Goal: Information Seeking & Learning: Learn about a topic

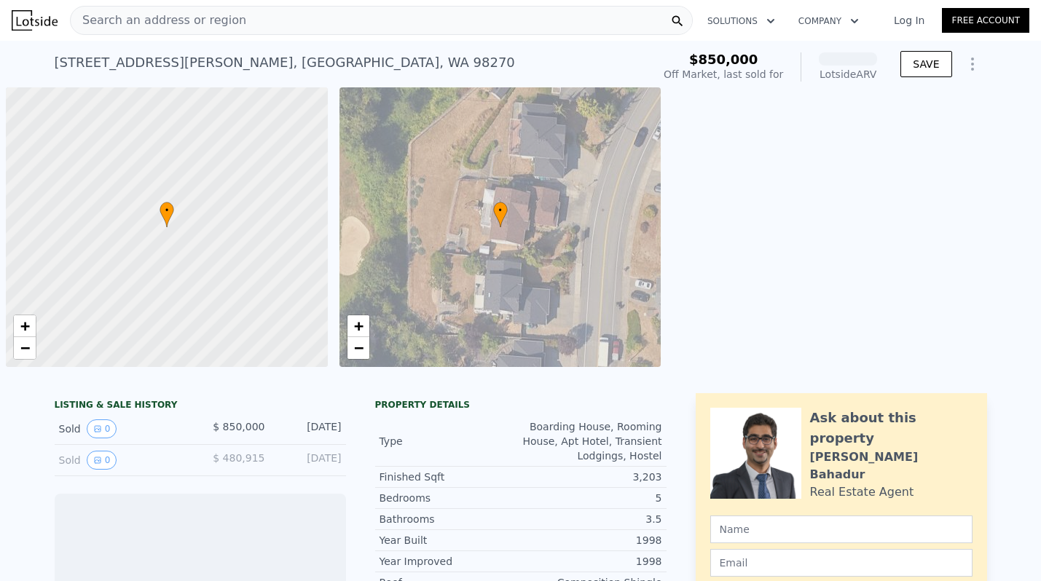
scroll to position [0, 6]
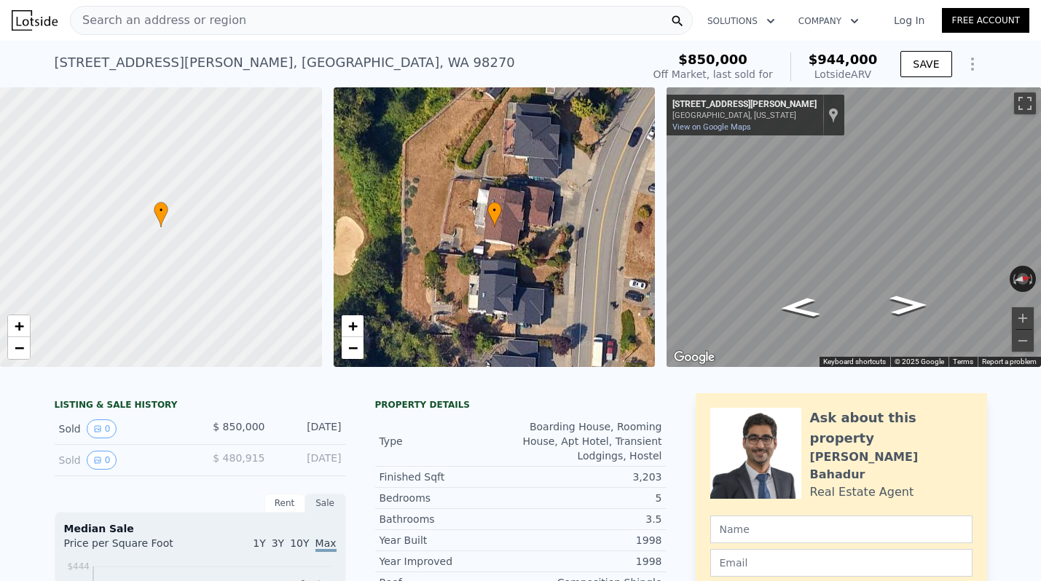
click at [284, 19] on div "Search an address or region" at bounding box center [381, 20] width 623 height 29
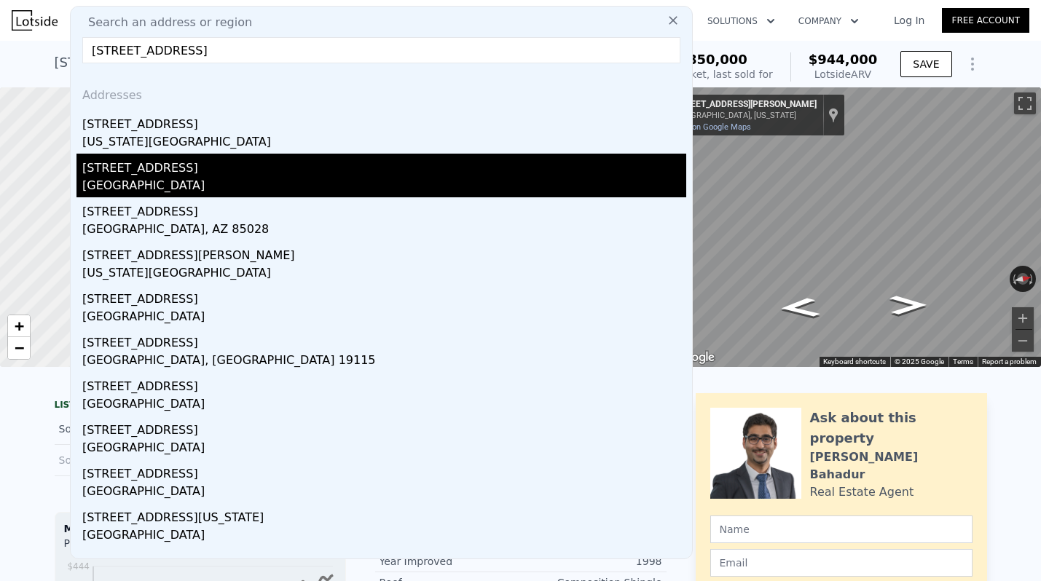
type input "9817 35th ave"
click at [157, 171] on div "[STREET_ADDRESS]" at bounding box center [384, 165] width 604 height 23
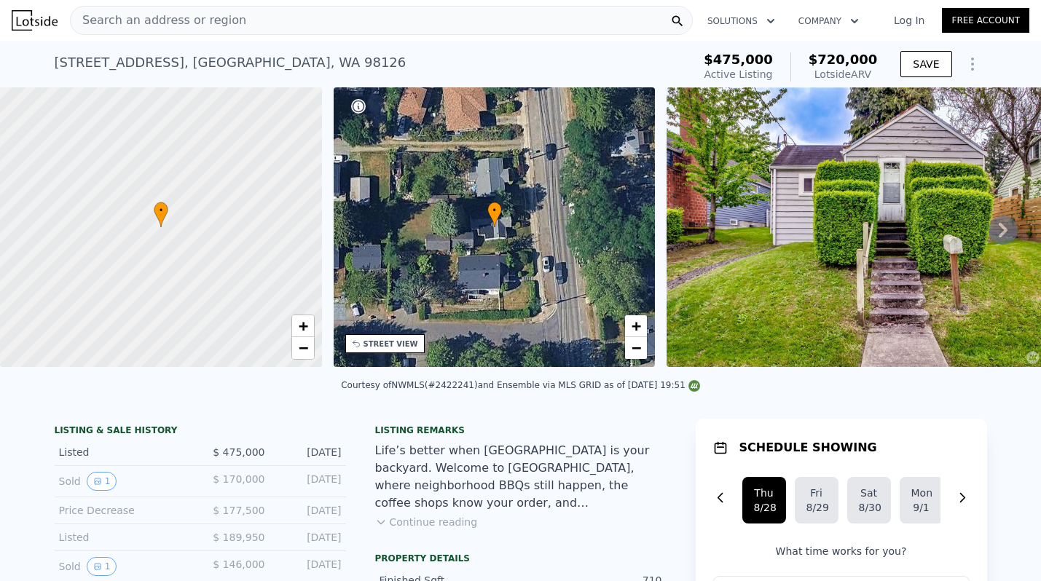
click at [498, 265] on div "• + −" at bounding box center [495, 227] width 322 height 280
click at [385, 342] on div "STREET VIEW" at bounding box center [390, 344] width 55 height 11
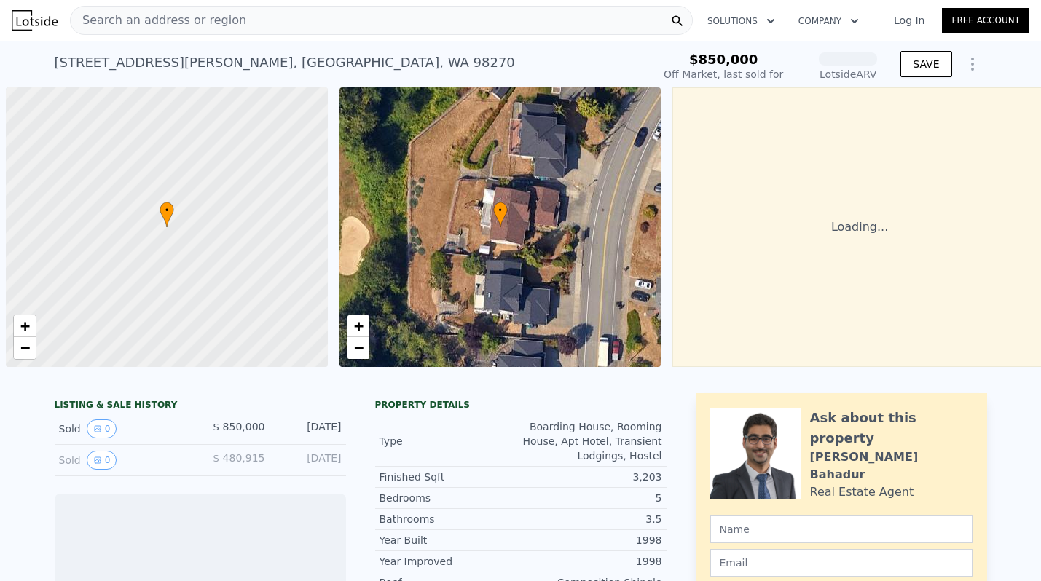
scroll to position [0, 6]
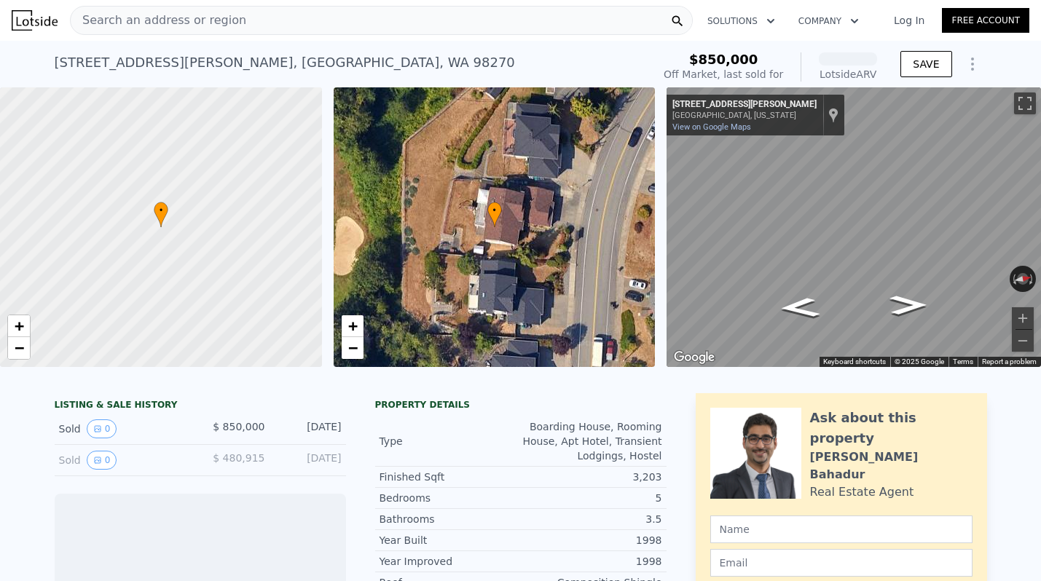
click at [276, 22] on div "Search an address or region" at bounding box center [381, 20] width 623 height 29
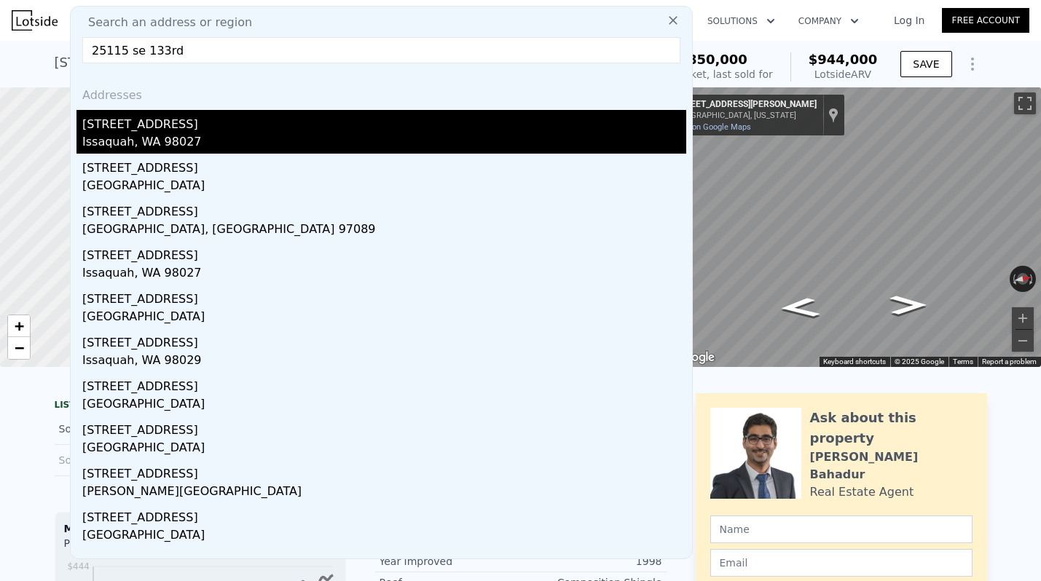
type input "25115 se 133rd"
click at [145, 130] on div "[STREET_ADDRESS]" at bounding box center [384, 121] width 604 height 23
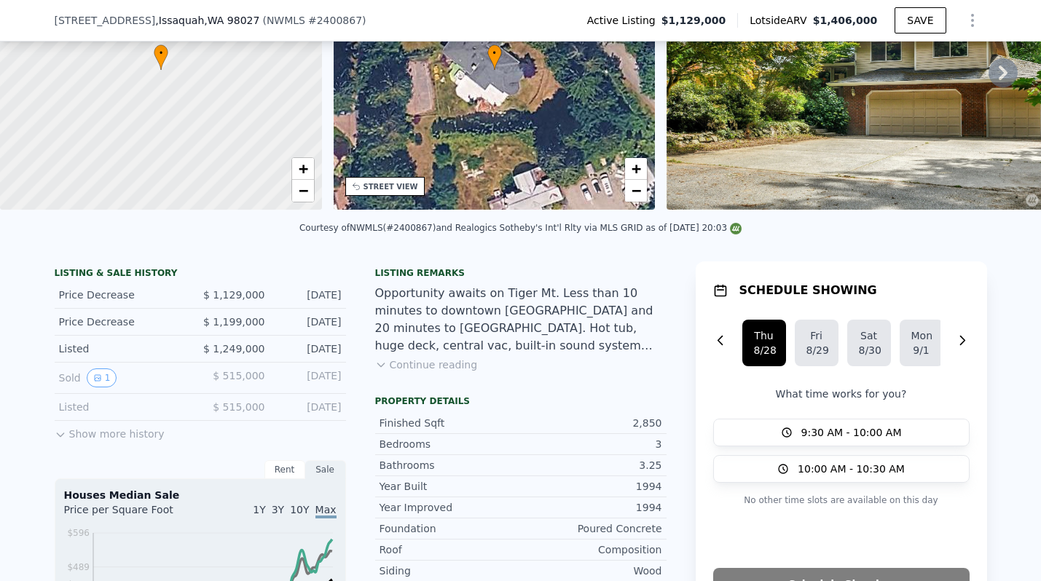
scroll to position [154, 0]
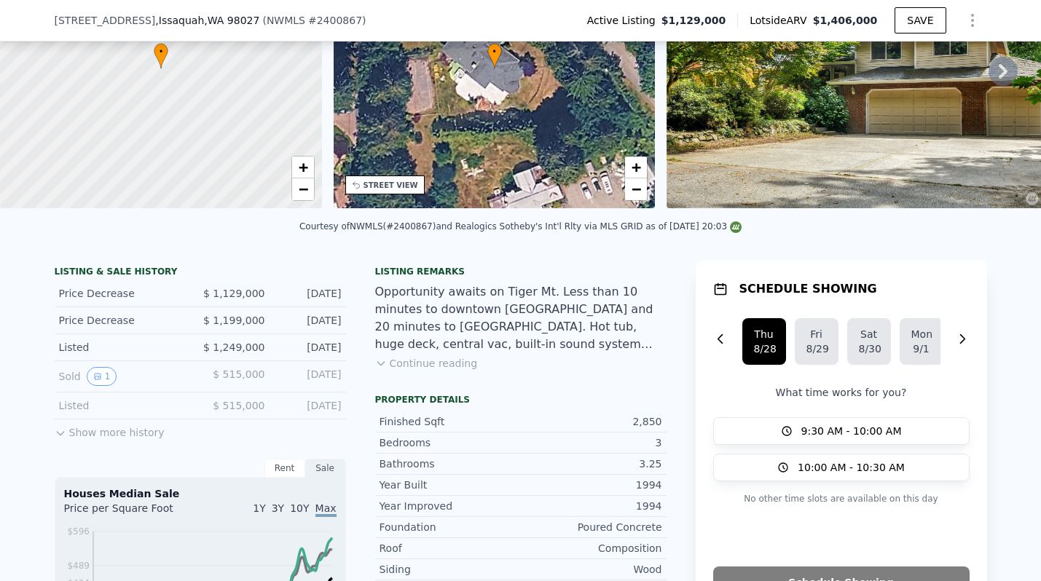
click at [419, 364] on button "Continue reading" at bounding box center [426, 363] width 103 height 15
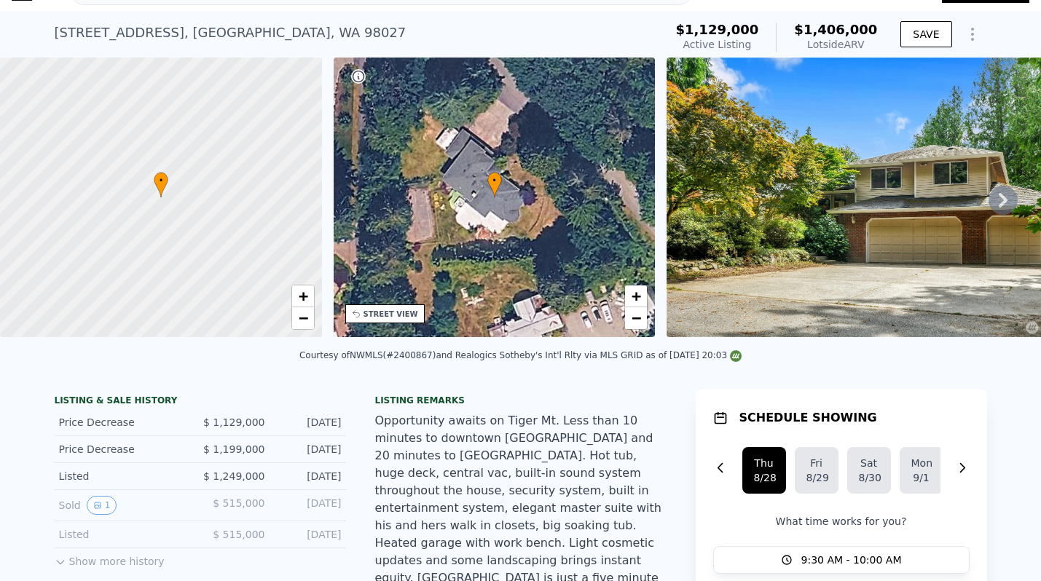
scroll to position [0, 0]
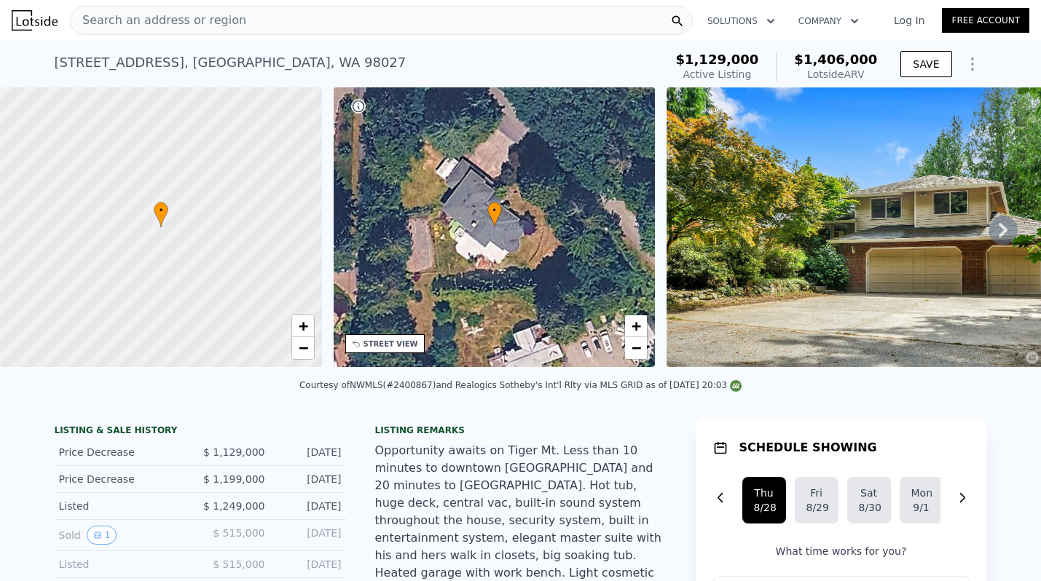
click at [359, 343] on icon at bounding box center [358, 344] width 12 height 12
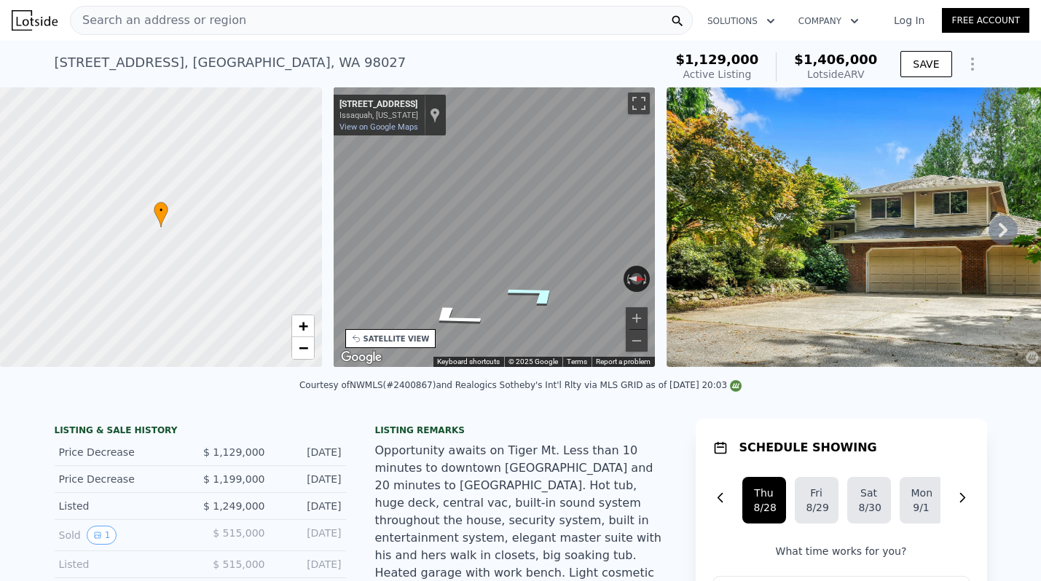
click at [529, 293] on icon "Go Northwest, SE 133rd Way" at bounding box center [535, 294] width 107 height 34
click at [325, 228] on div "• + − • + − STREET VIEW ← Move left → Move right ↑ Move up ↓ Move down + Zoom i…" at bounding box center [520, 229] width 1041 height 285
click at [640, 267] on div "← Move left → Move right ↑ Move up ↓ Move down + Zoom in - Zoom out 25099 SE [S…" at bounding box center [495, 227] width 322 height 280
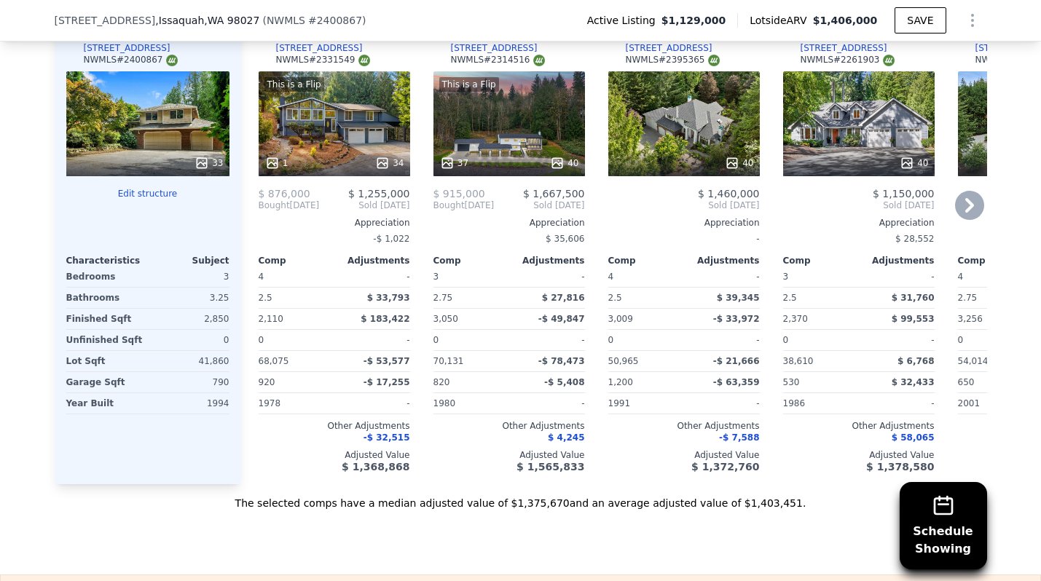
scroll to position [1564, 0]
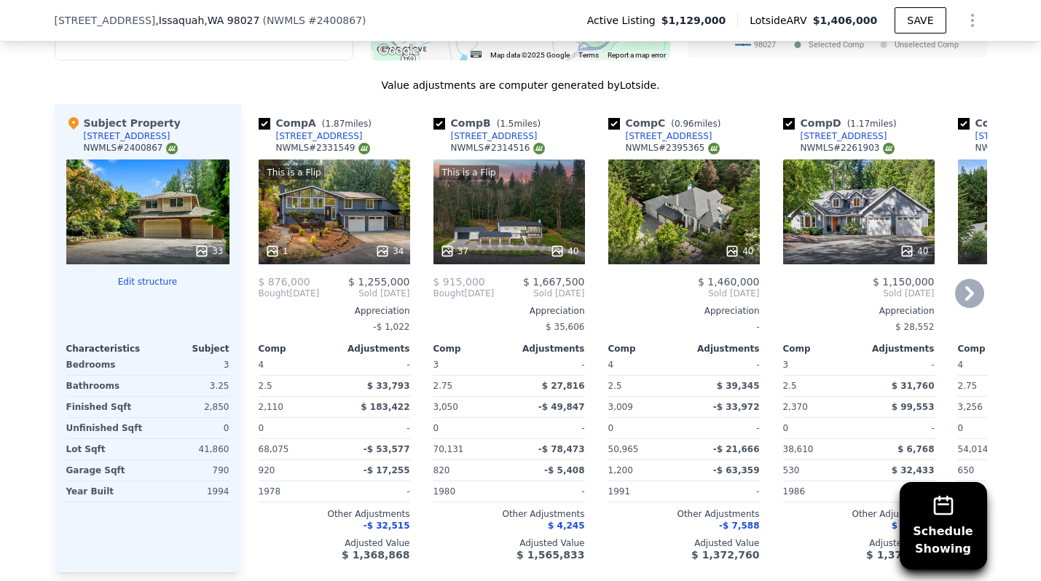
click at [636, 209] on div "40" at bounding box center [683, 211] width 151 height 105
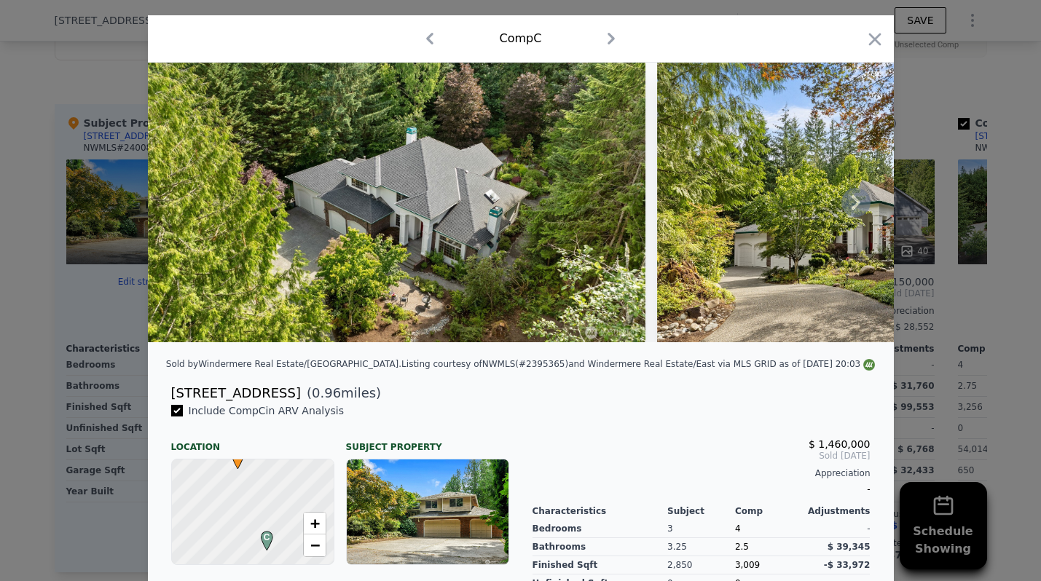
scroll to position [29, 0]
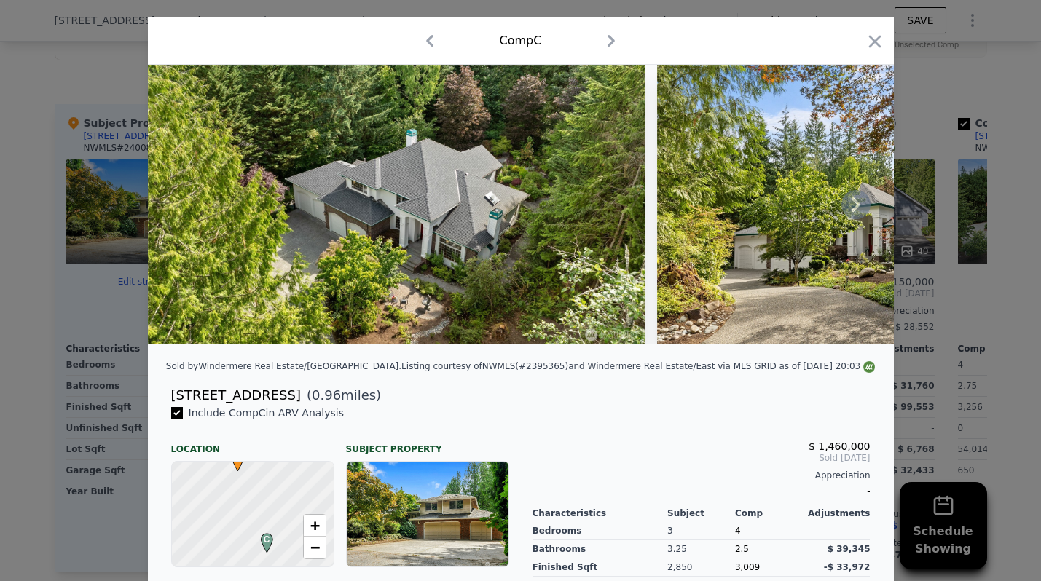
click at [798, 264] on img at bounding box center [866, 205] width 419 height 280
click at [846, 205] on icon at bounding box center [855, 204] width 29 height 29
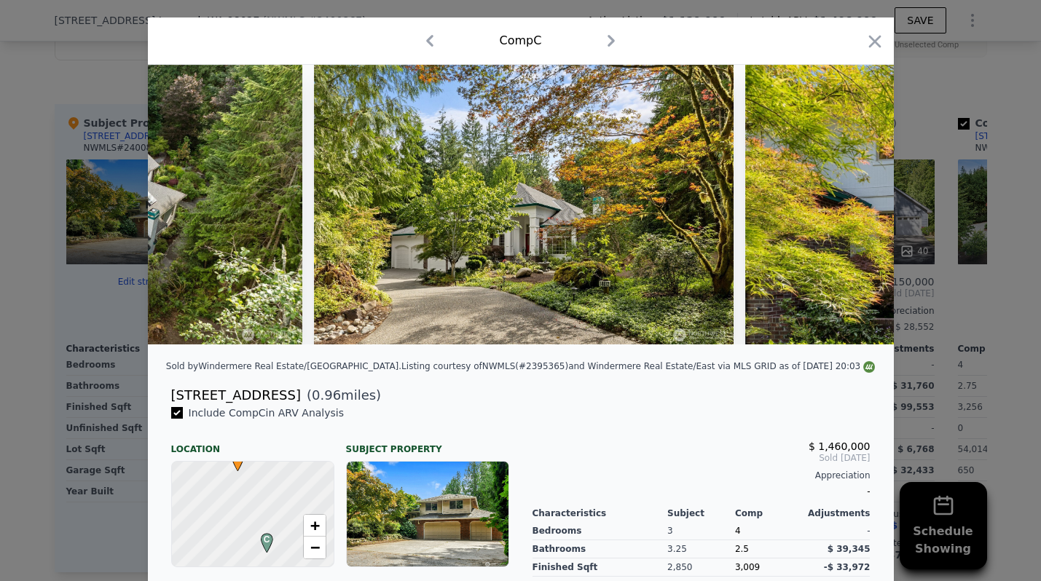
click at [846, 205] on div at bounding box center [521, 205] width 746 height 280
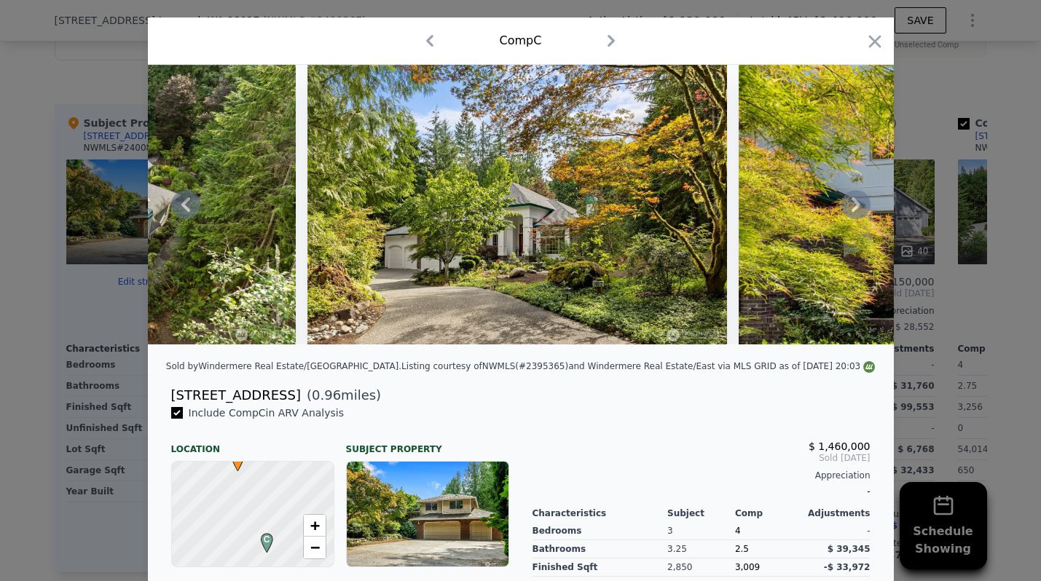
click at [846, 205] on icon at bounding box center [855, 204] width 29 height 29
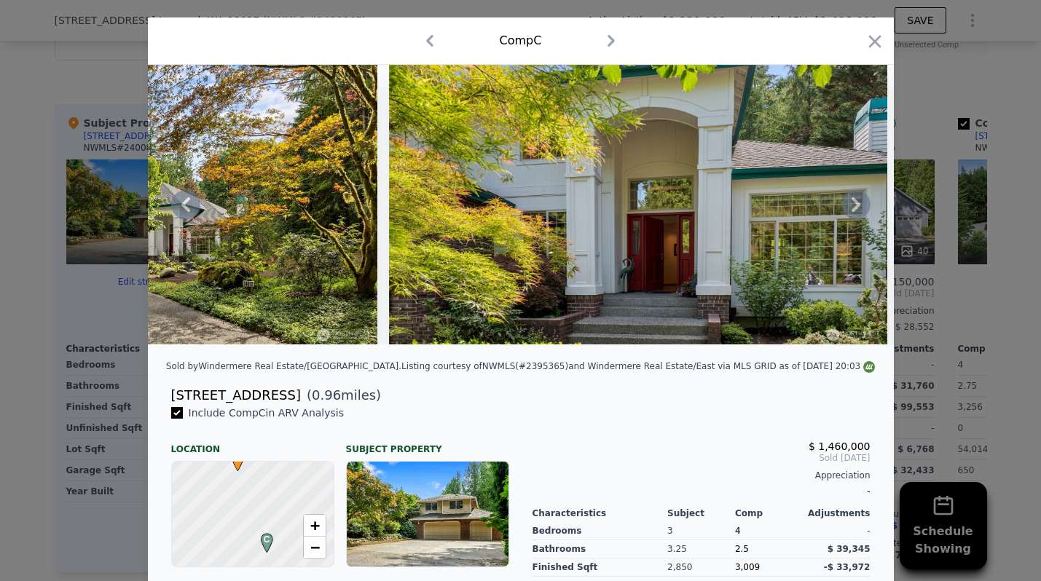
click at [846, 205] on icon at bounding box center [855, 204] width 29 height 29
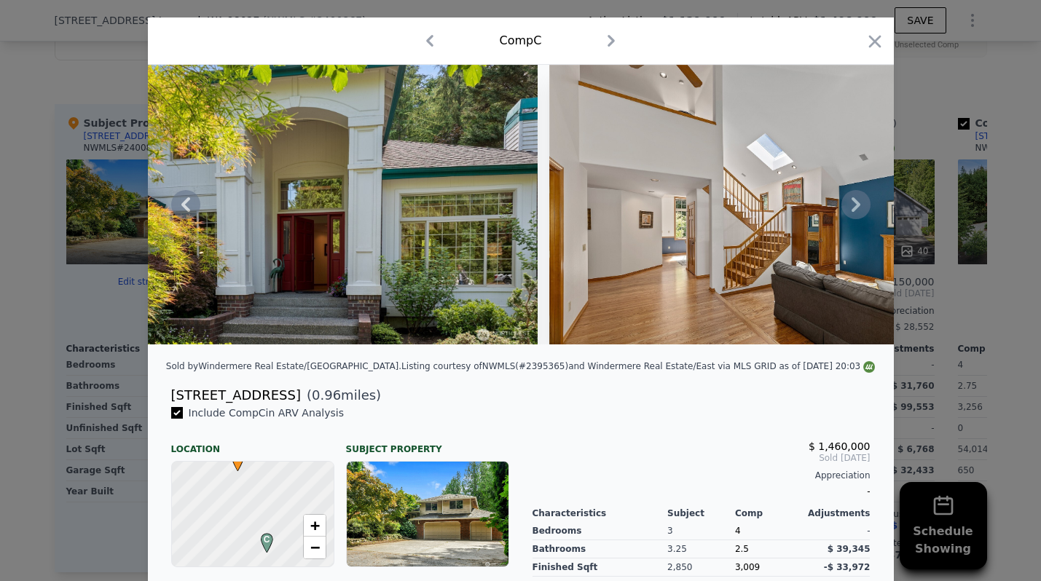
click at [847, 206] on icon at bounding box center [855, 204] width 29 height 29
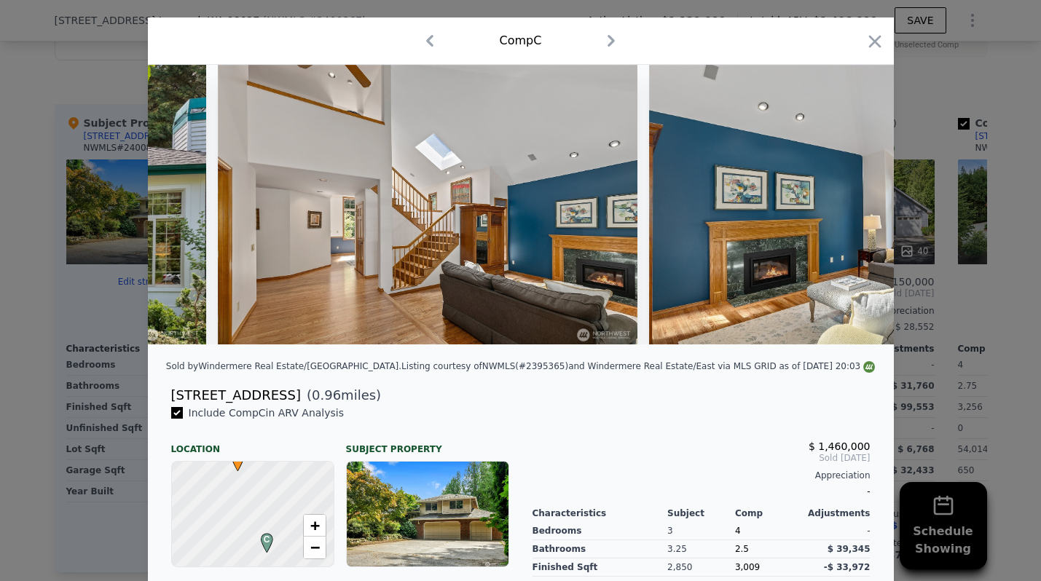
scroll to position [0, 1398]
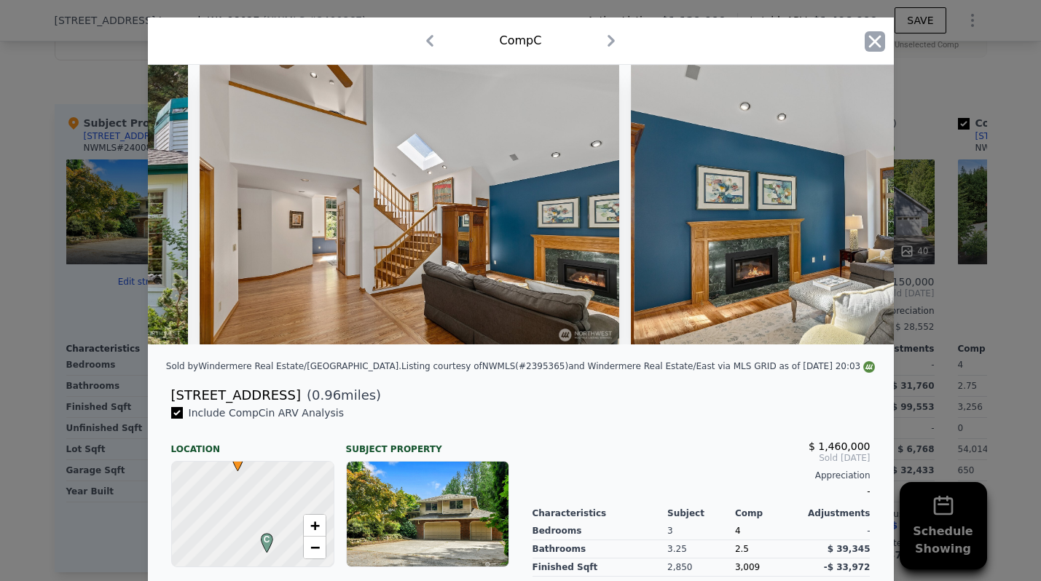
click at [874, 46] on icon "button" at bounding box center [874, 41] width 20 height 20
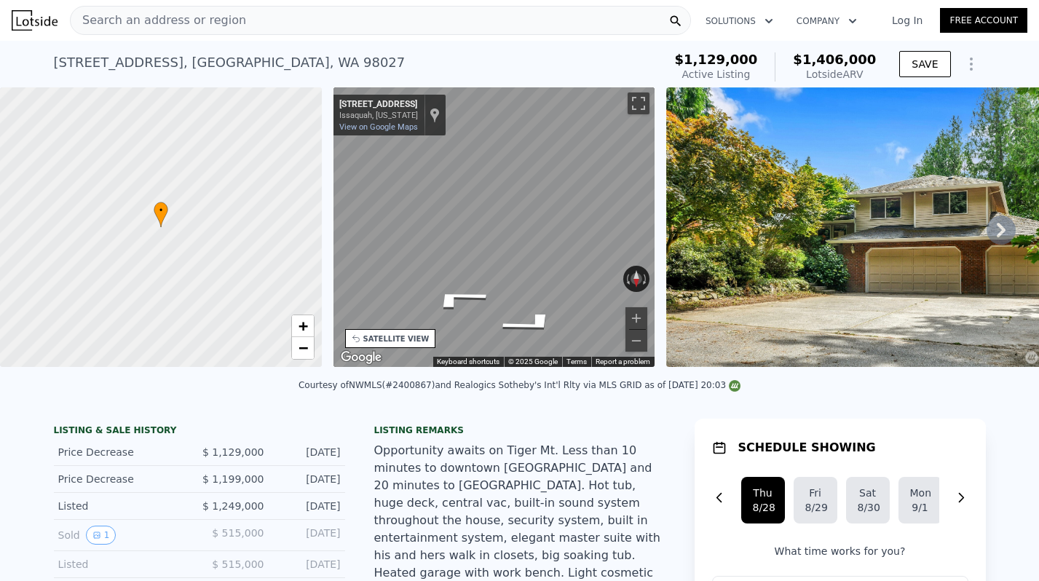
click at [275, 29] on div "Search an address or region" at bounding box center [380, 20] width 621 height 29
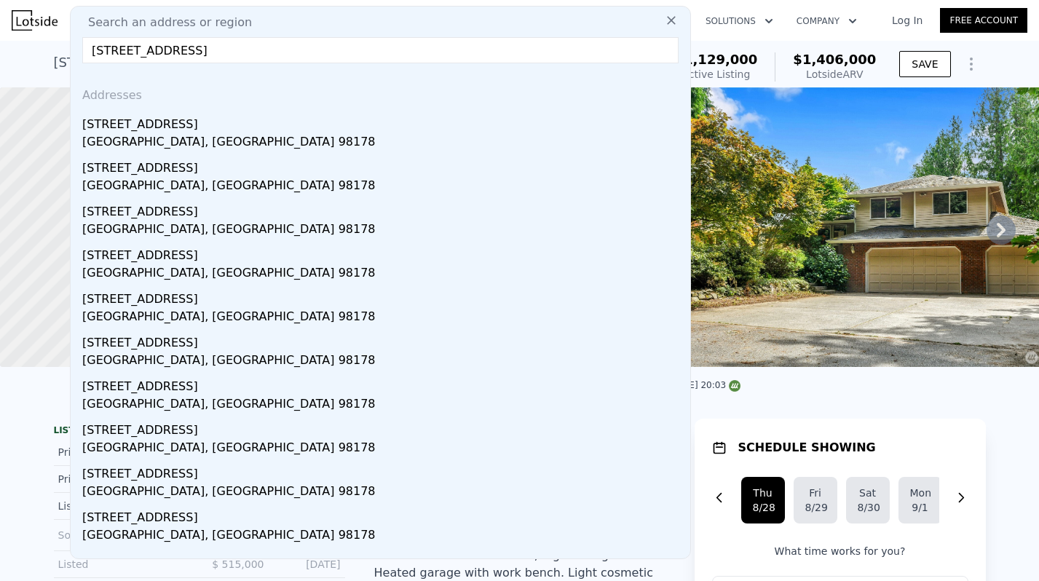
drag, startPoint x: 309, startPoint y: 55, endPoint x: 253, endPoint y: 52, distance: 56.1
click at [253, 52] on input "[STREET_ADDRESS]" at bounding box center [380, 50] width 596 height 26
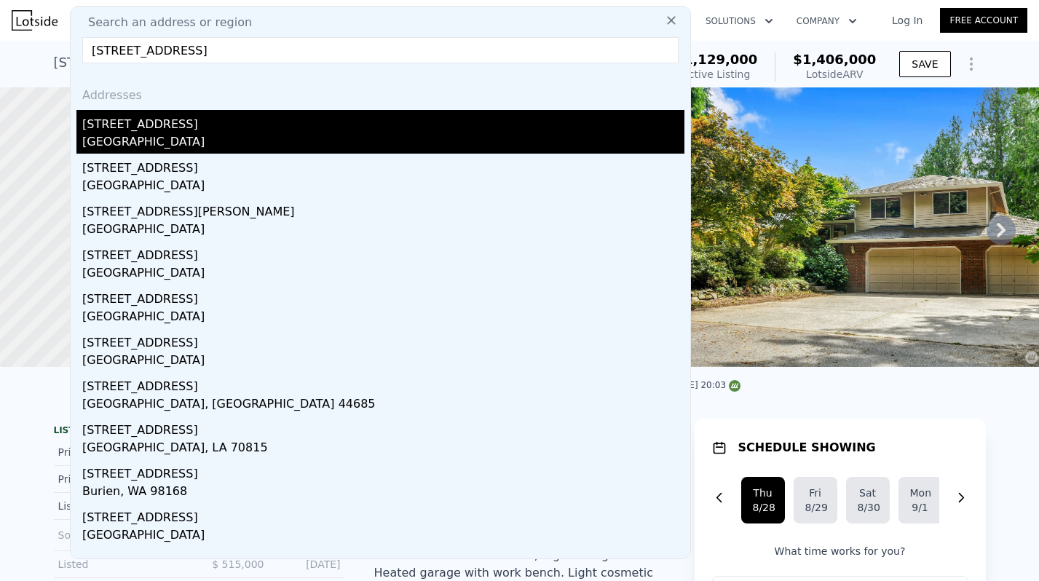
type input "[STREET_ADDRESS]"
click at [165, 125] on div "[STREET_ADDRESS]" at bounding box center [383, 121] width 602 height 23
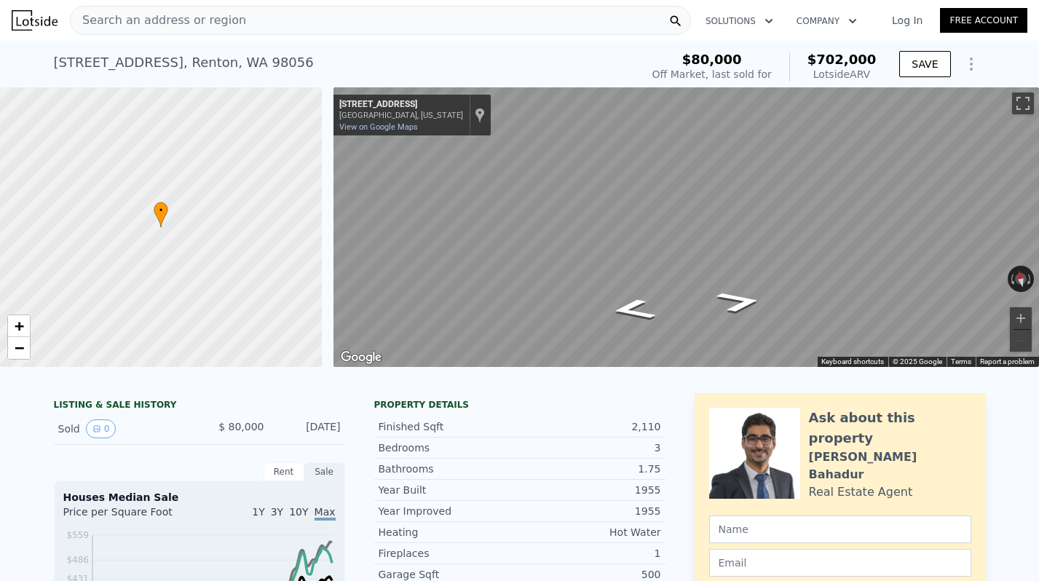
click at [160, 237] on div at bounding box center [161, 228] width 386 height 336
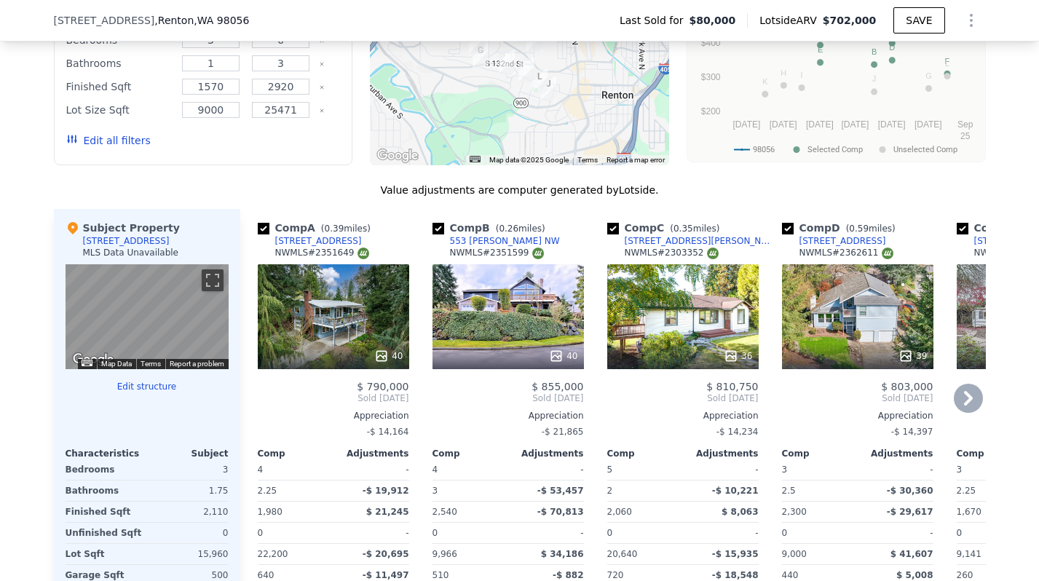
scroll to position [1342, 0]
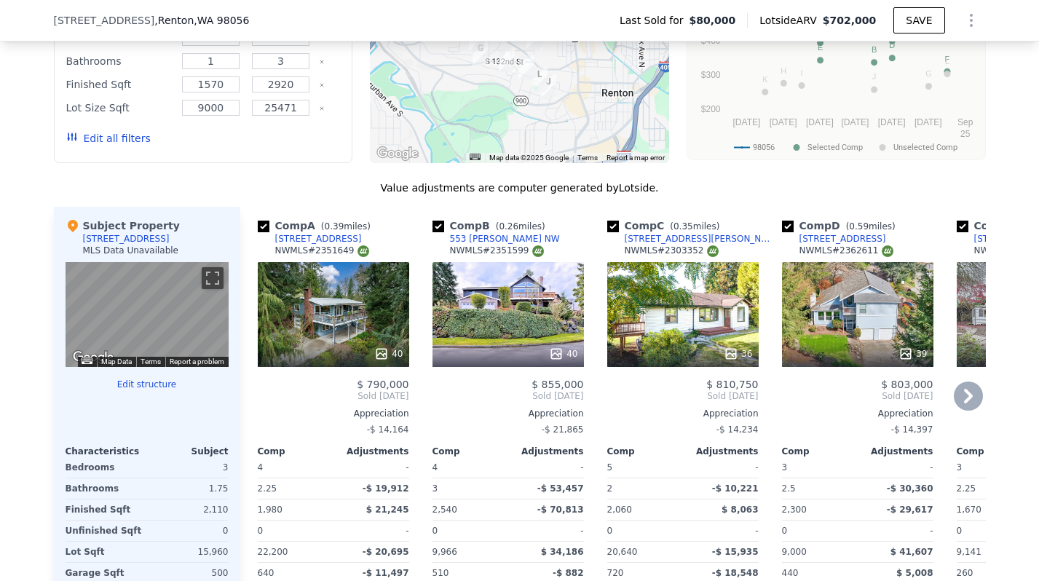
click at [342, 328] on div "40" at bounding box center [333, 314] width 151 height 105
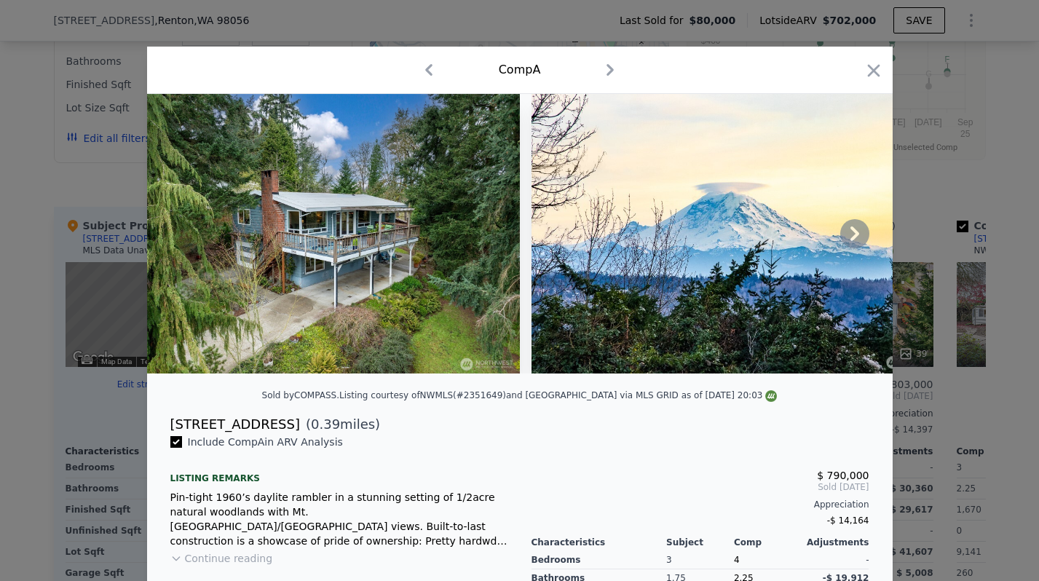
click at [856, 232] on icon at bounding box center [855, 233] width 9 height 15
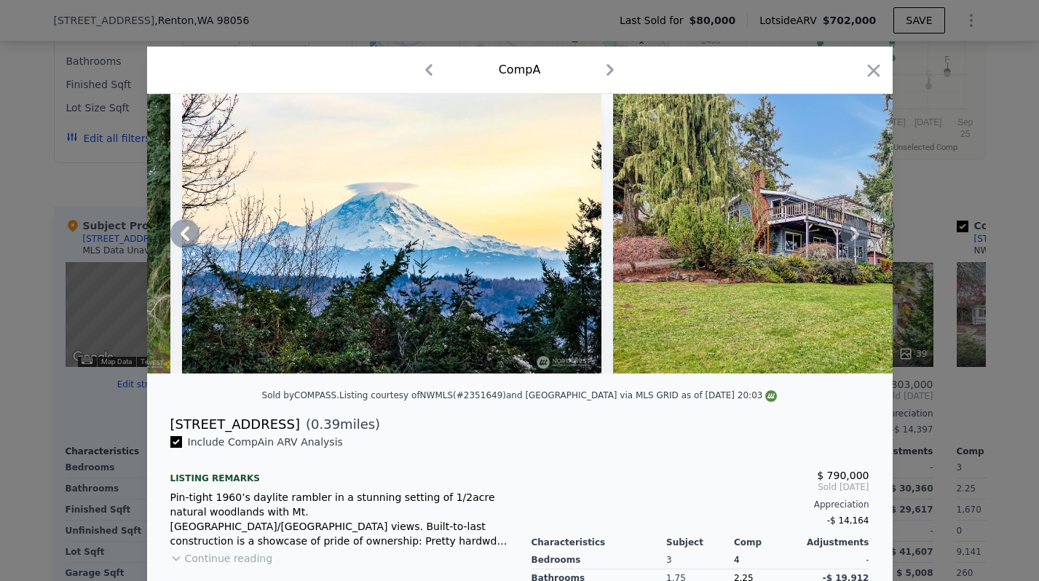
click at [856, 232] on icon at bounding box center [855, 233] width 9 height 15
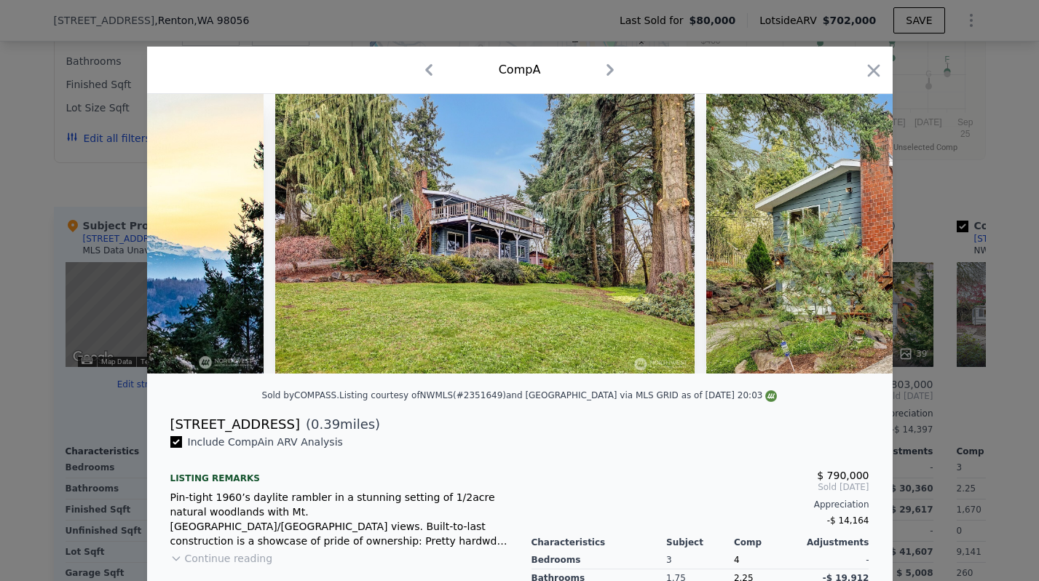
scroll to position [0, 699]
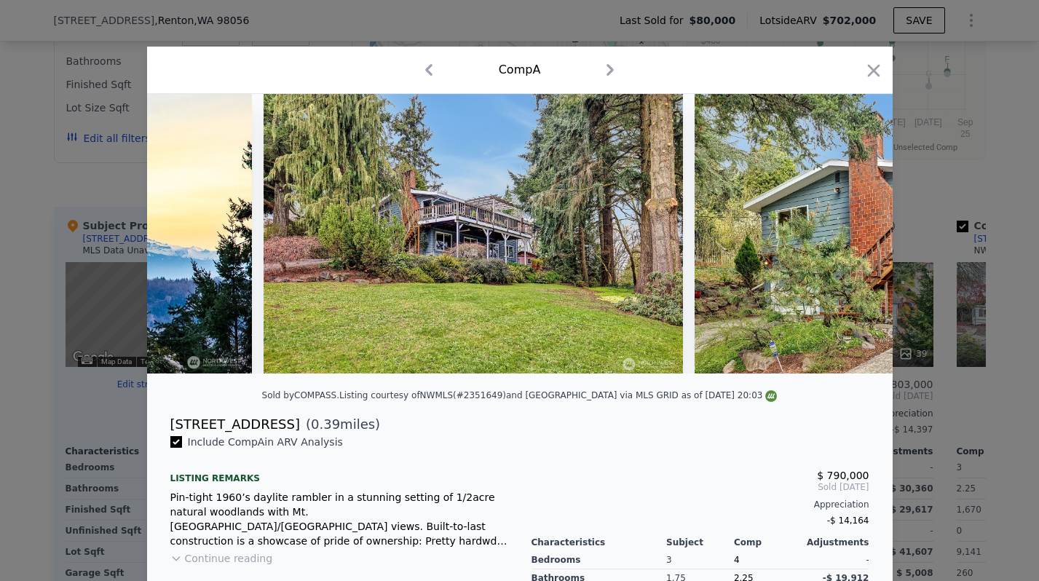
click at [856, 232] on img at bounding box center [904, 234] width 419 height 280
click at [856, 232] on icon at bounding box center [855, 233] width 9 height 15
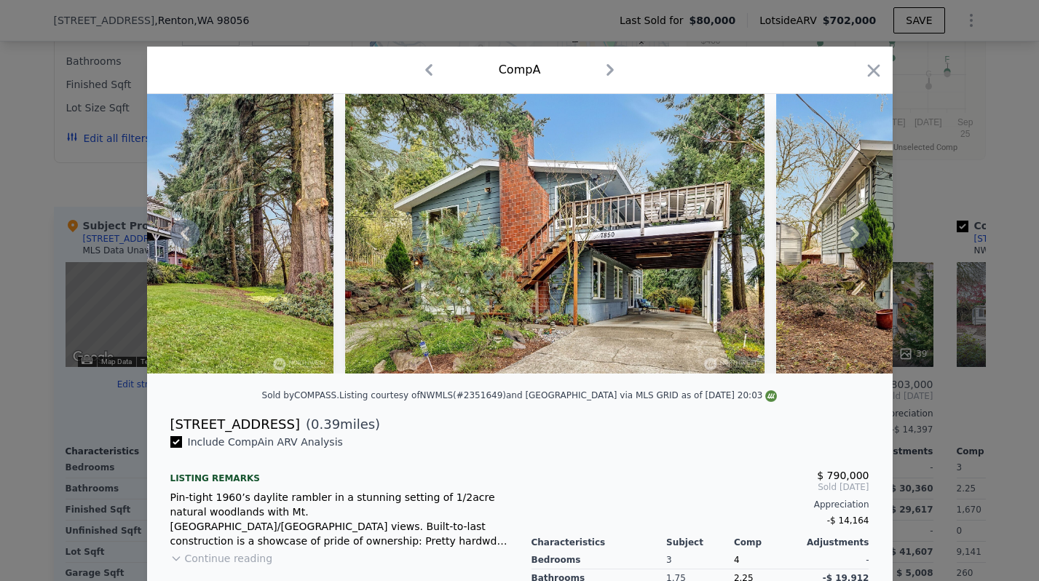
click at [856, 232] on icon at bounding box center [855, 233] width 9 height 15
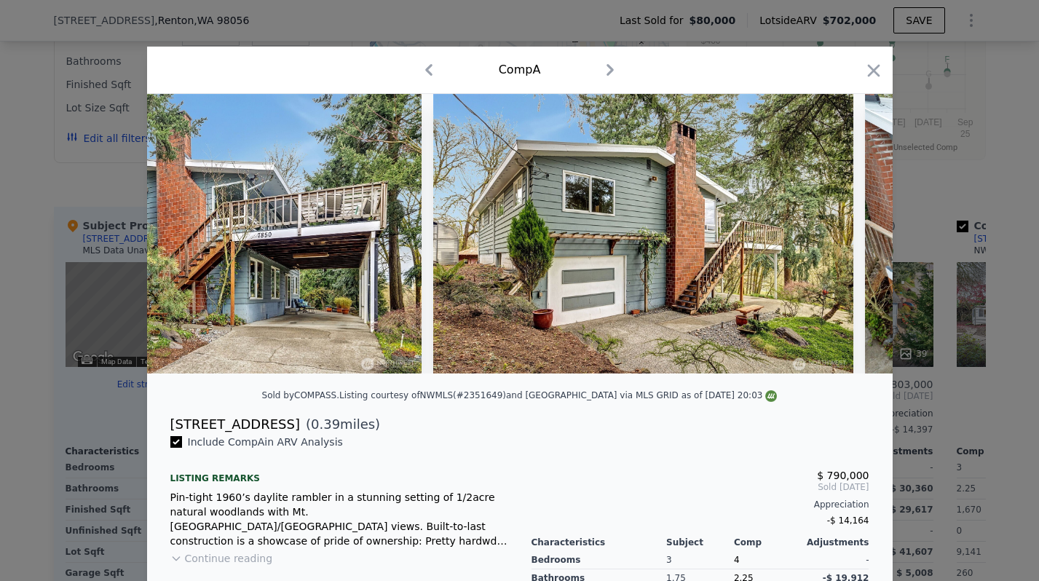
scroll to position [0, 1398]
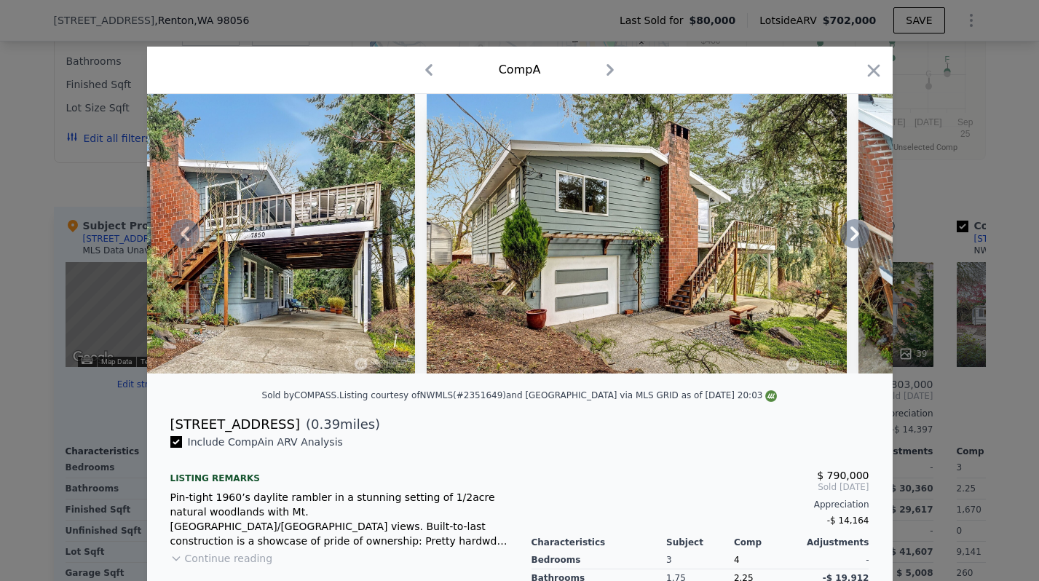
click at [856, 232] on div at bounding box center [520, 234] width 746 height 280
click at [849, 229] on icon at bounding box center [854, 233] width 29 height 29
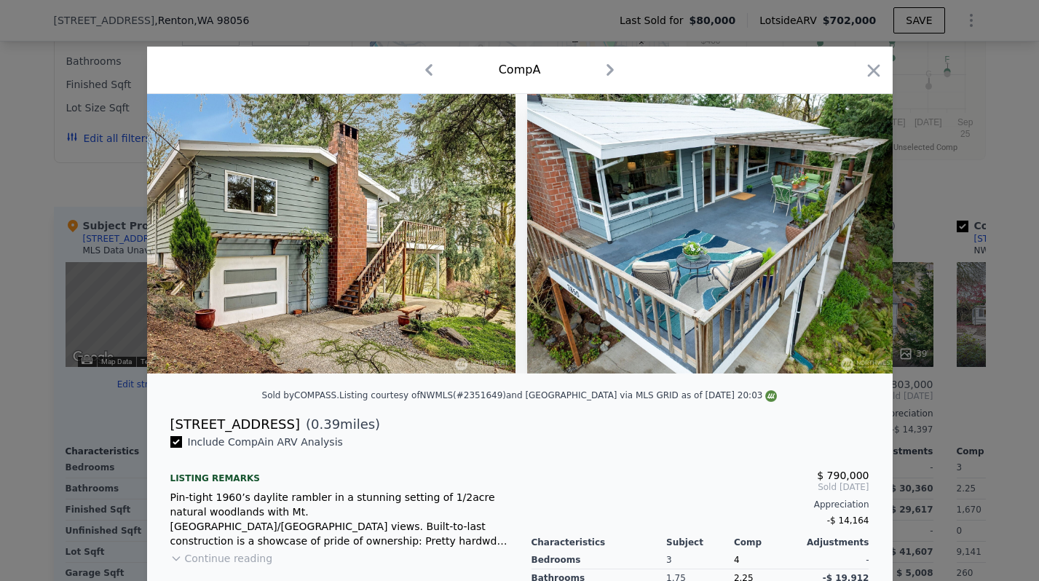
scroll to position [0, 1748]
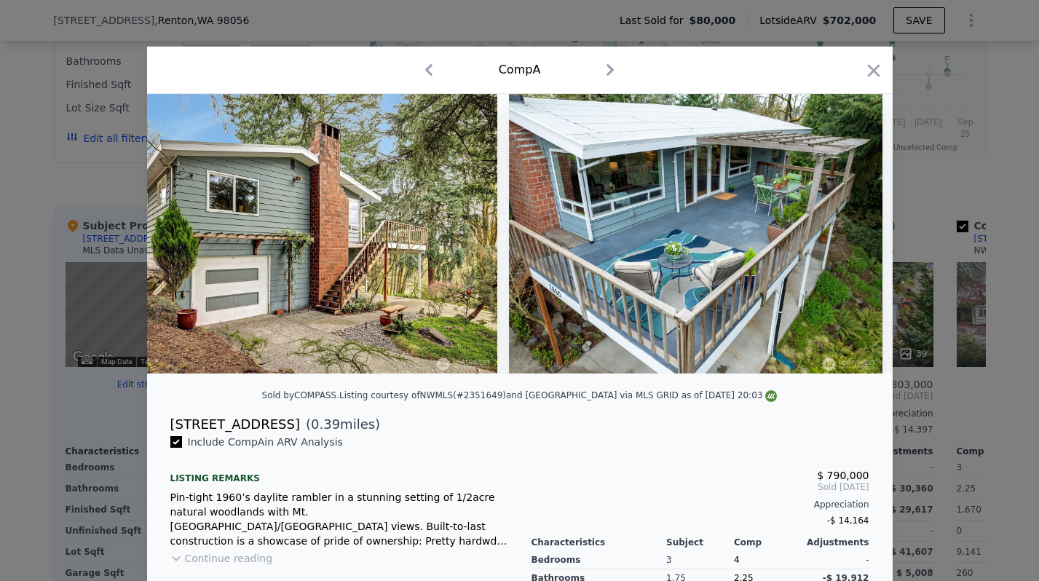
click at [849, 229] on img at bounding box center [696, 234] width 374 height 280
click at [849, 229] on icon at bounding box center [854, 233] width 29 height 29
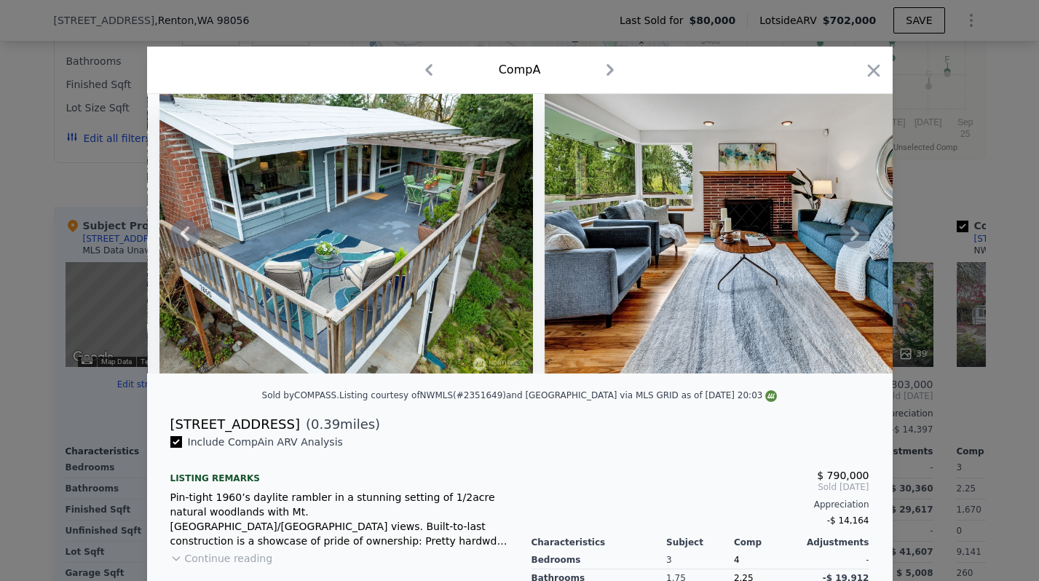
click at [849, 229] on icon at bounding box center [854, 233] width 29 height 29
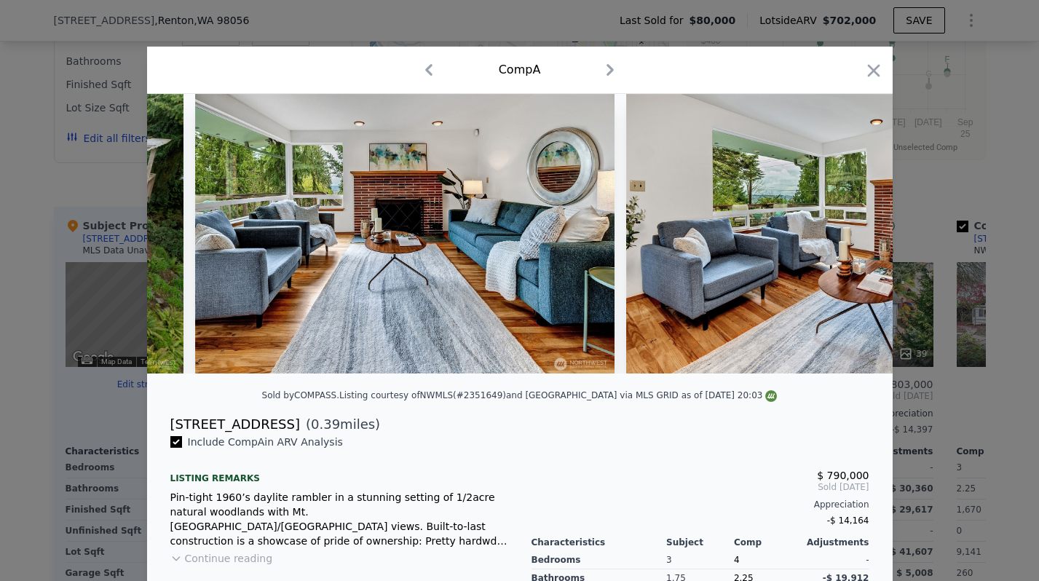
click at [849, 229] on img at bounding box center [835, 234] width 419 height 280
click at [849, 229] on icon at bounding box center [854, 233] width 29 height 29
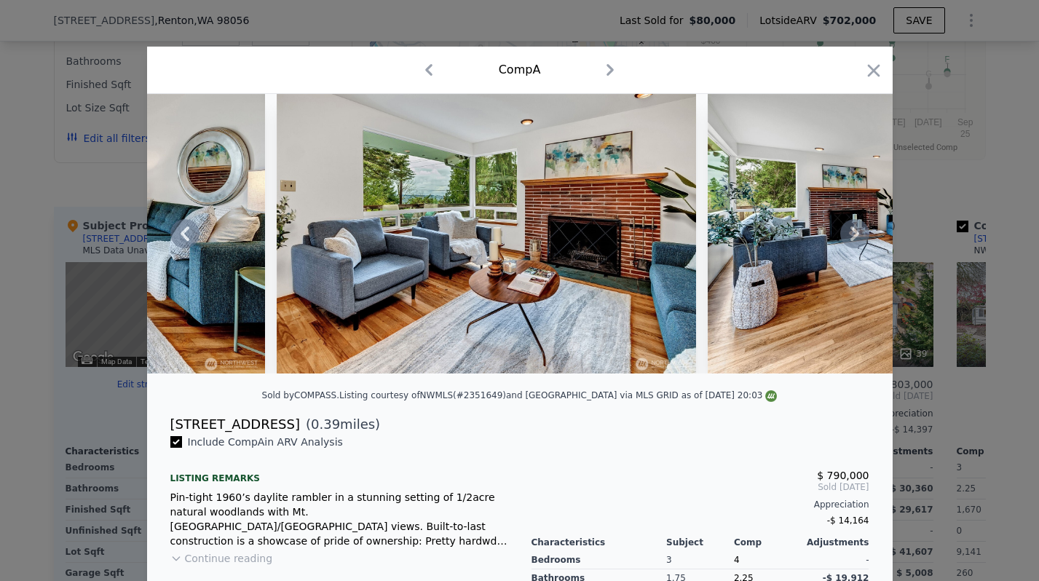
click at [851, 229] on icon at bounding box center [854, 233] width 29 height 29
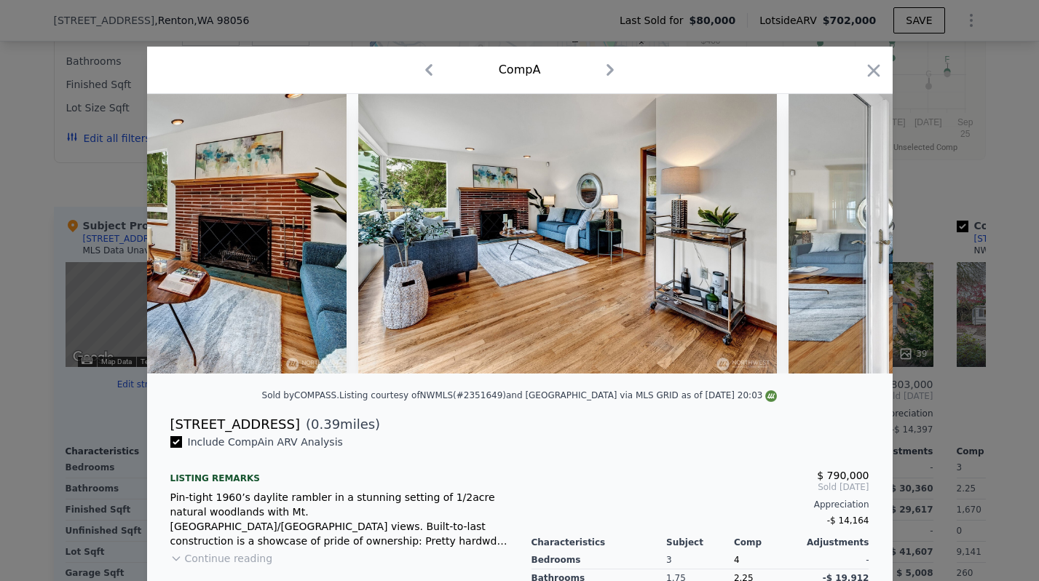
click at [851, 229] on img at bounding box center [999, 234] width 420 height 280
click at [851, 229] on icon at bounding box center [854, 233] width 29 height 29
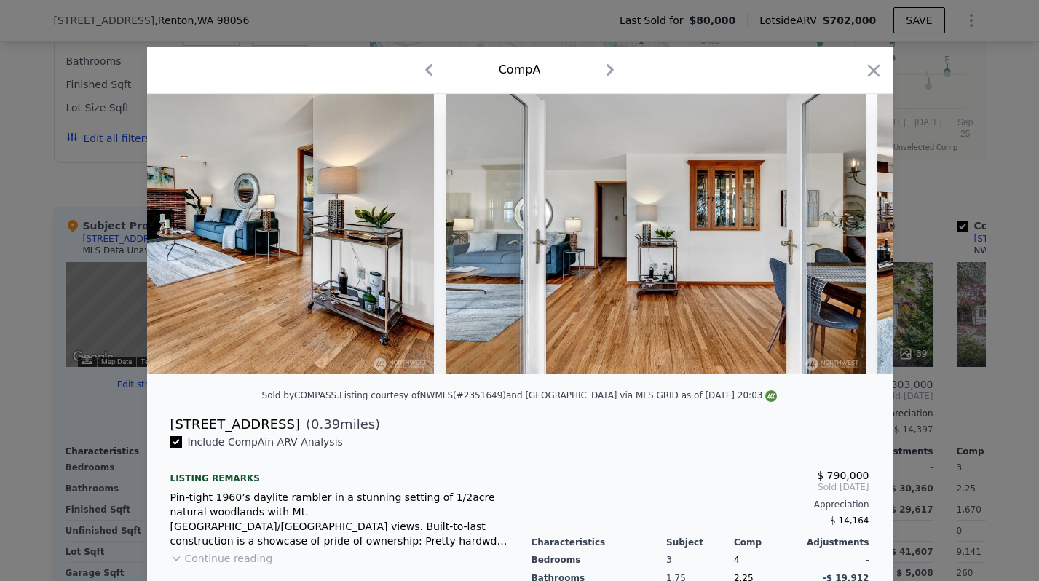
scroll to position [0, 3495]
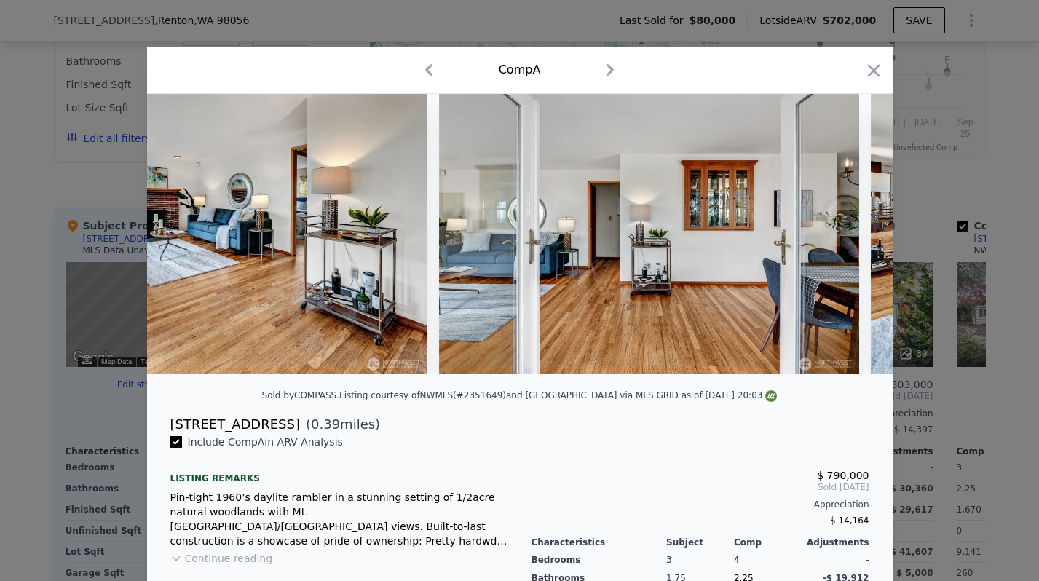
click at [851, 229] on img at bounding box center [649, 234] width 420 height 280
click at [851, 229] on icon at bounding box center [854, 233] width 29 height 29
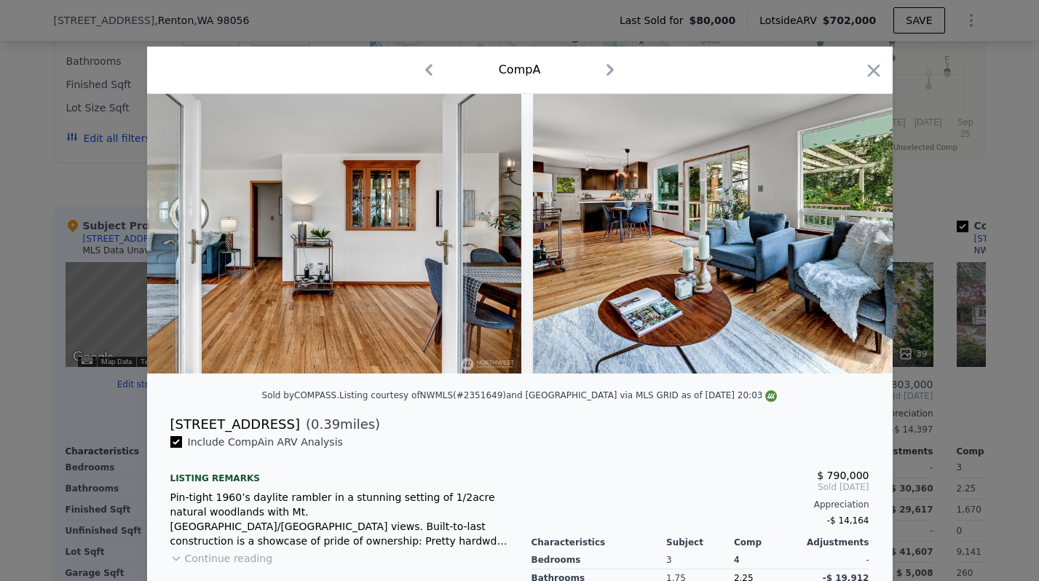
scroll to position [0, 3845]
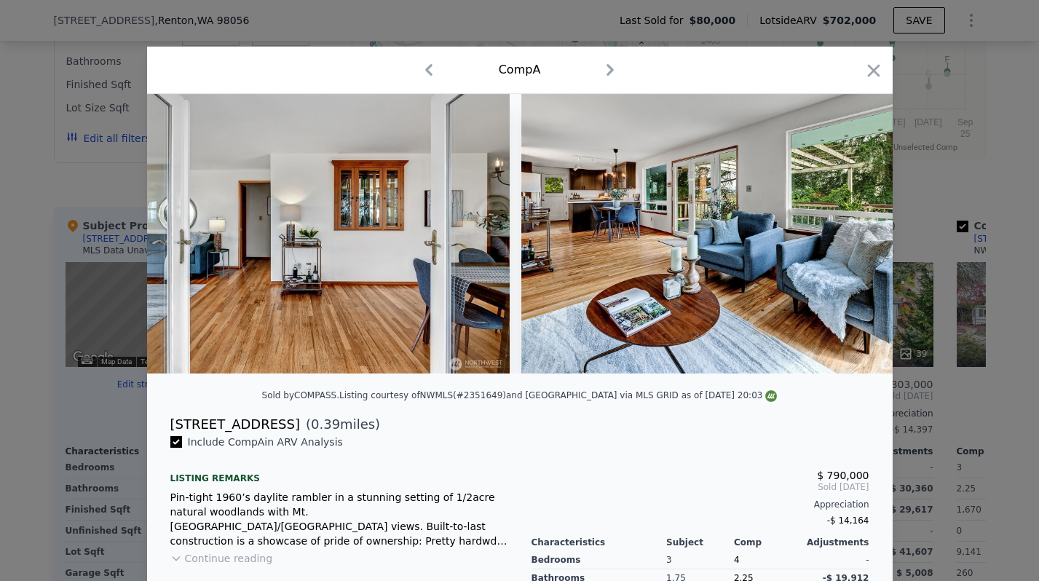
click at [851, 229] on div at bounding box center [520, 234] width 746 height 280
click at [851, 229] on icon at bounding box center [854, 233] width 29 height 29
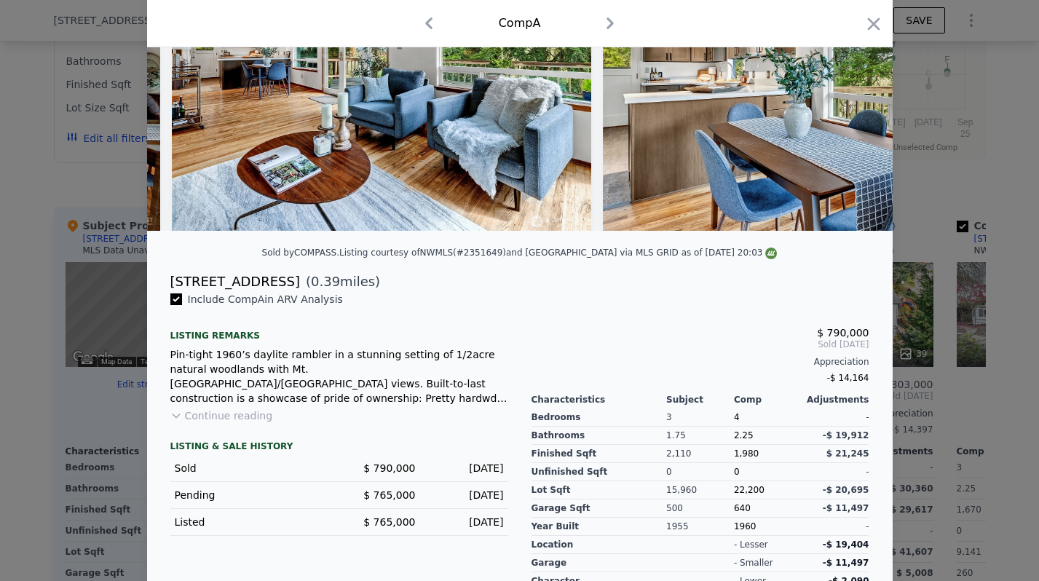
scroll to position [202, 0]
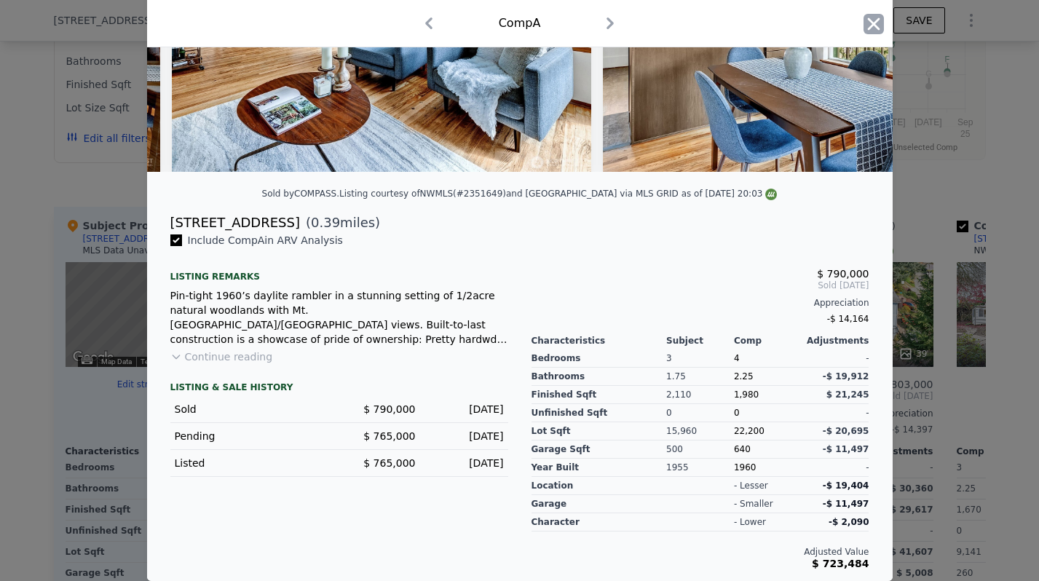
click at [875, 16] on icon "button" at bounding box center [874, 24] width 20 height 20
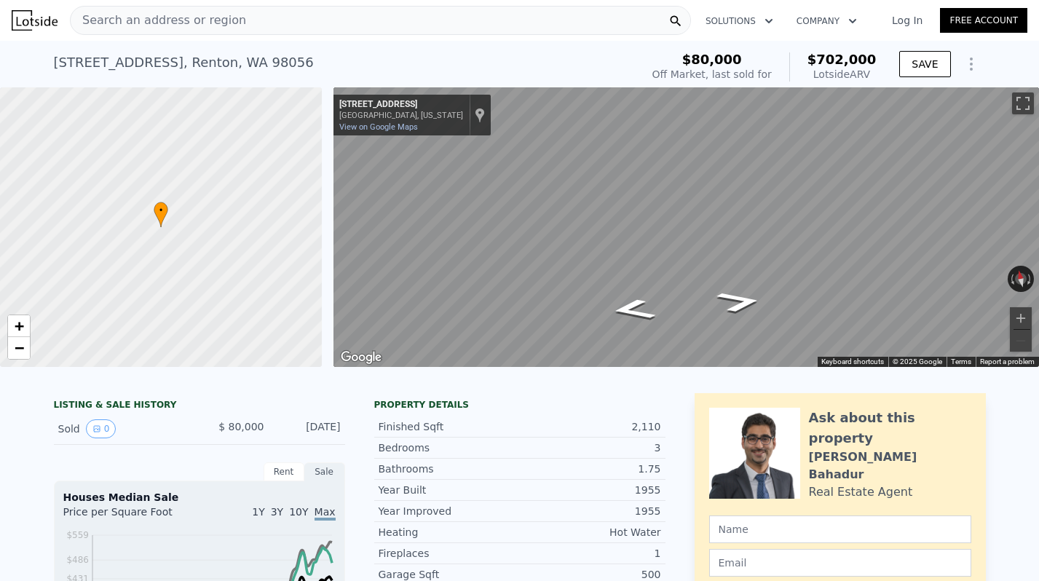
click at [299, 4] on div "Search an address or region Solutions Company Open main menu Log In Free Account" at bounding box center [520, 20] width 1016 height 35
click at [282, 21] on div "Search an address or region" at bounding box center [380, 20] width 621 height 29
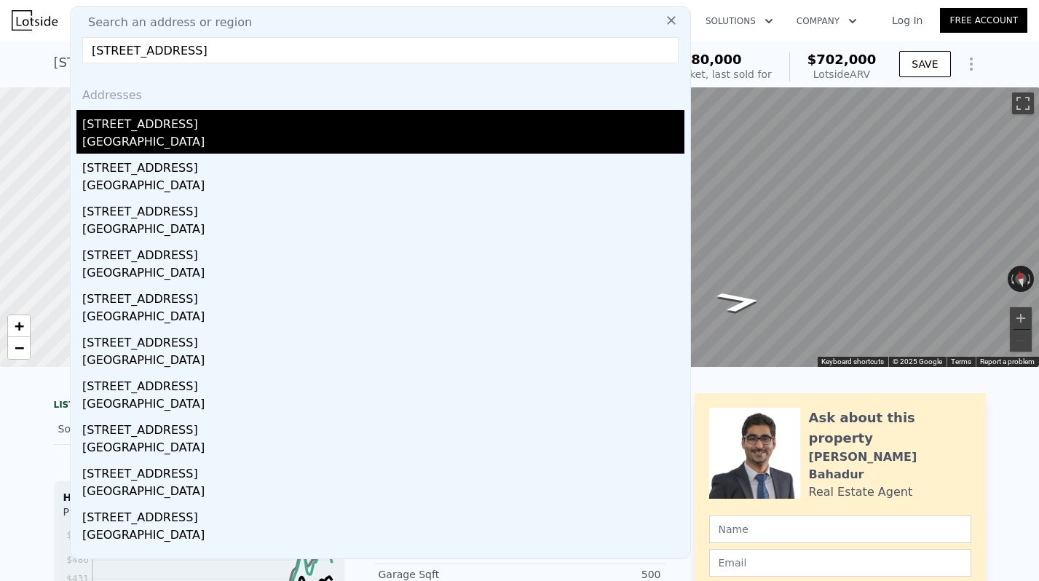
type input "[STREET_ADDRESS]"
click at [178, 121] on div "[STREET_ADDRESS]" at bounding box center [383, 121] width 602 height 23
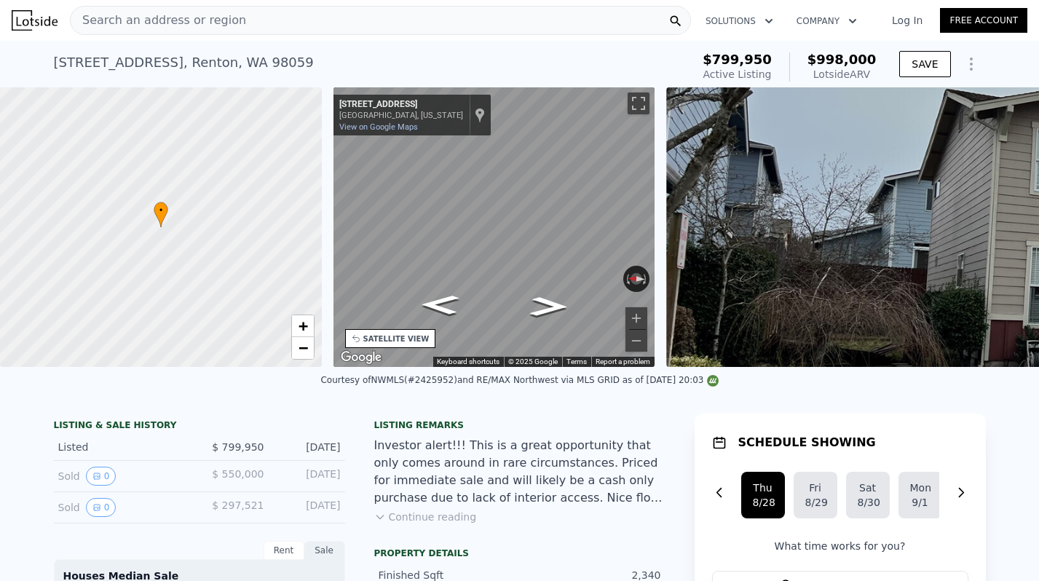
click at [203, 35] on div "Search an address or region Solutions Company Open main menu Log In Free Account" at bounding box center [520, 20] width 1016 height 35
click at [198, 20] on span "Search an address or region" at bounding box center [159, 20] width 176 height 17
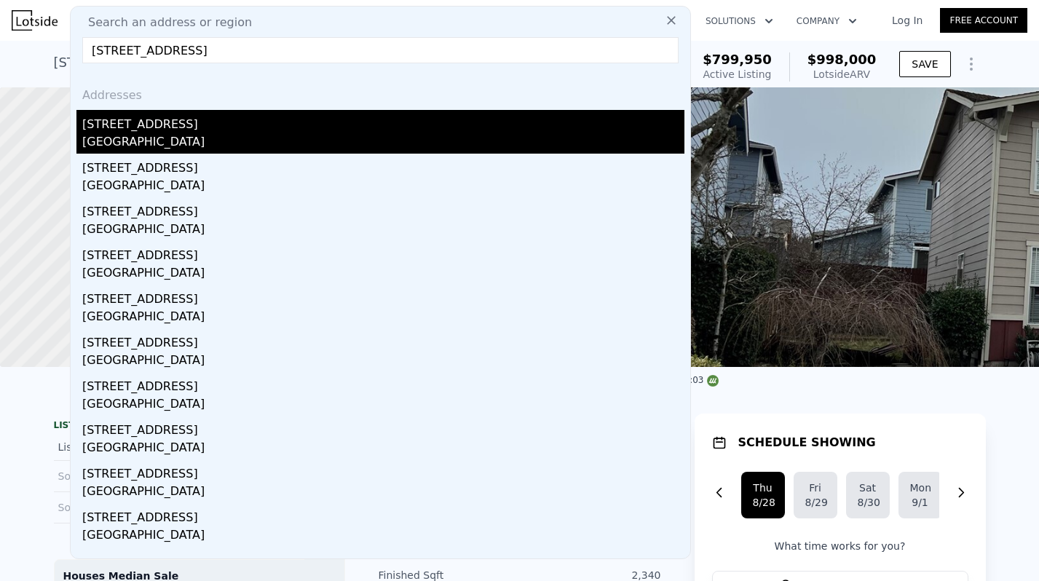
type input "[STREET_ADDRESS]"
click at [163, 114] on div "[STREET_ADDRESS]" at bounding box center [383, 121] width 602 height 23
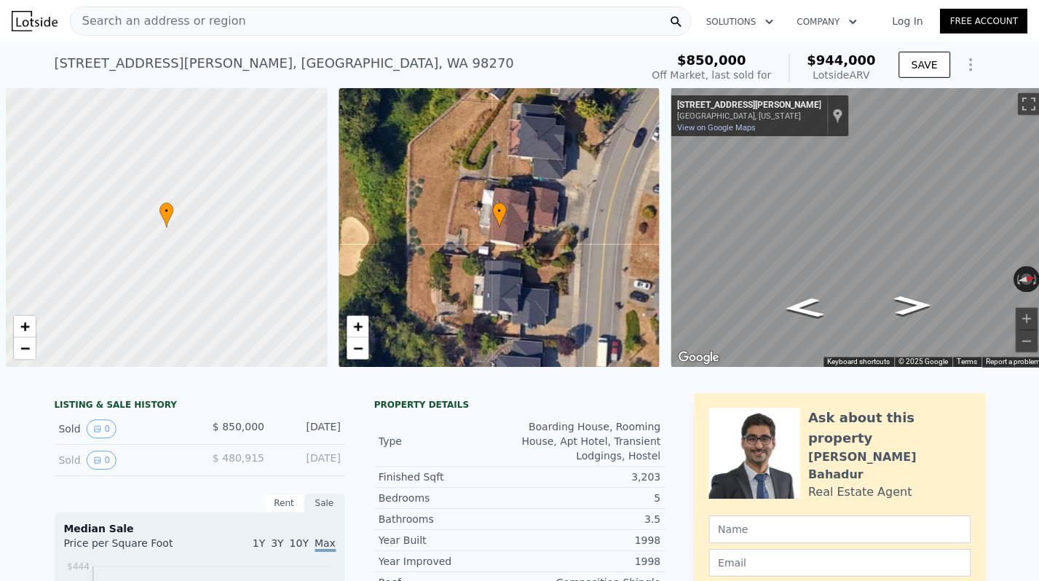
scroll to position [0, 6]
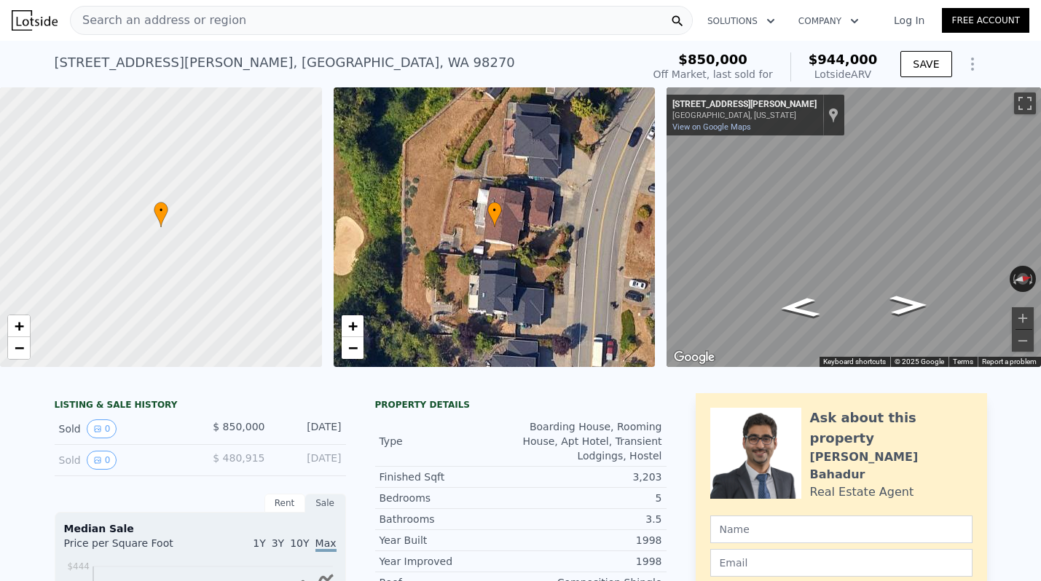
click at [118, 10] on div "Search an address or region" at bounding box center [159, 21] width 176 height 28
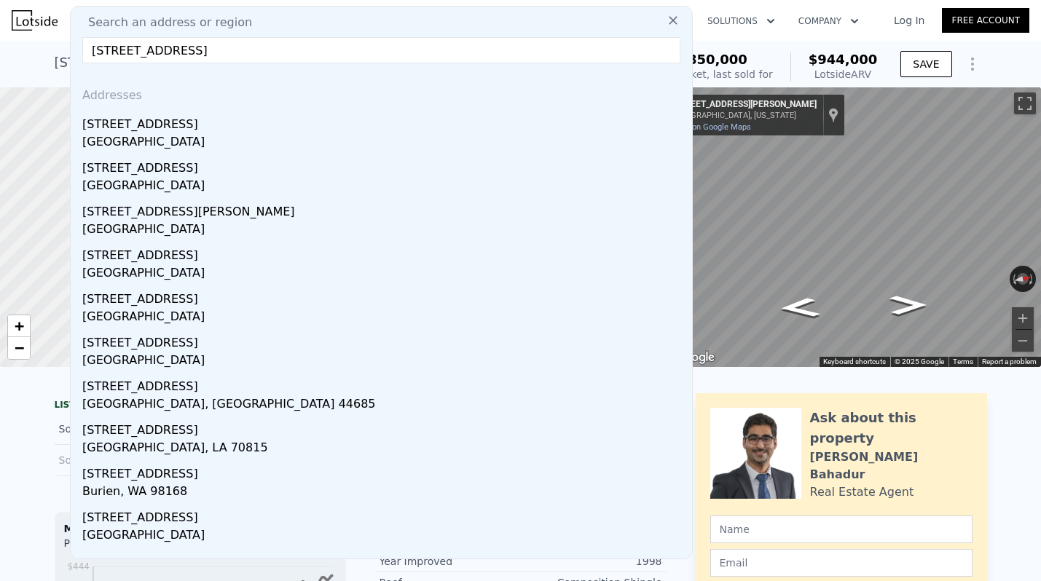
type input "12832 84th Ave S"
